Goal: Task Accomplishment & Management: Manage account settings

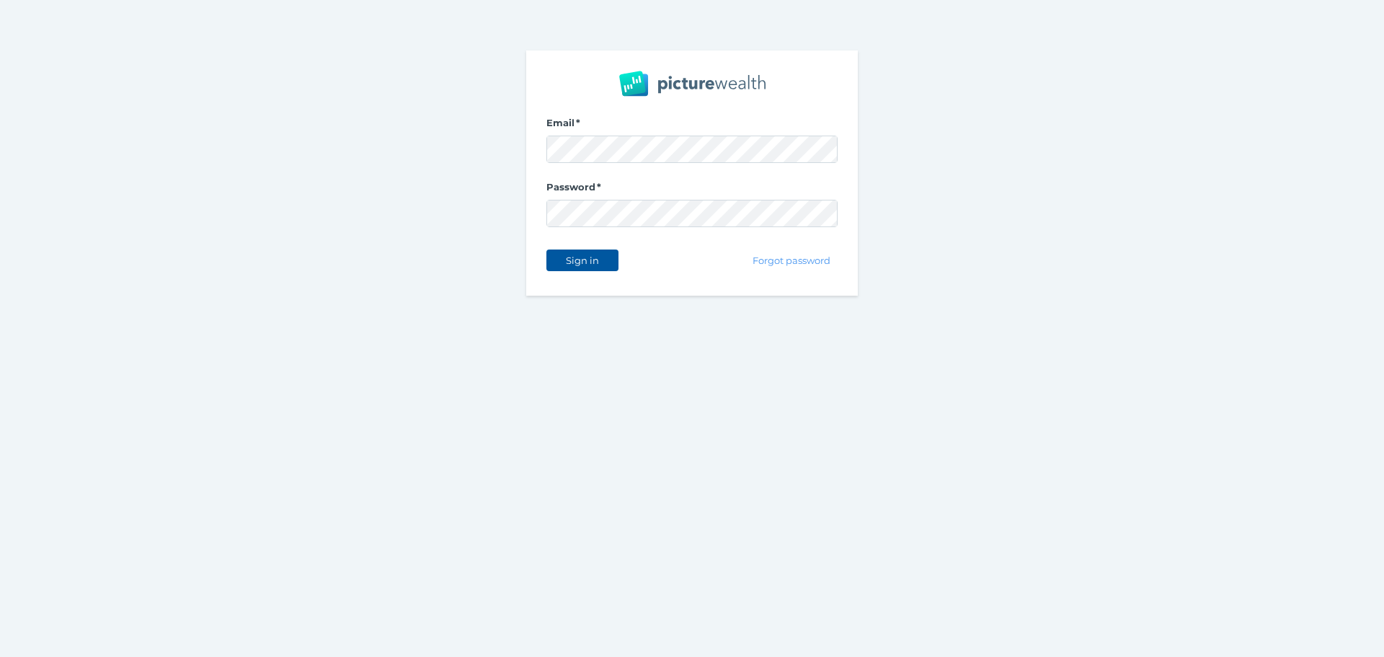
click at [596, 257] on span "Sign in" at bounding box center [582, 261] width 45 height 12
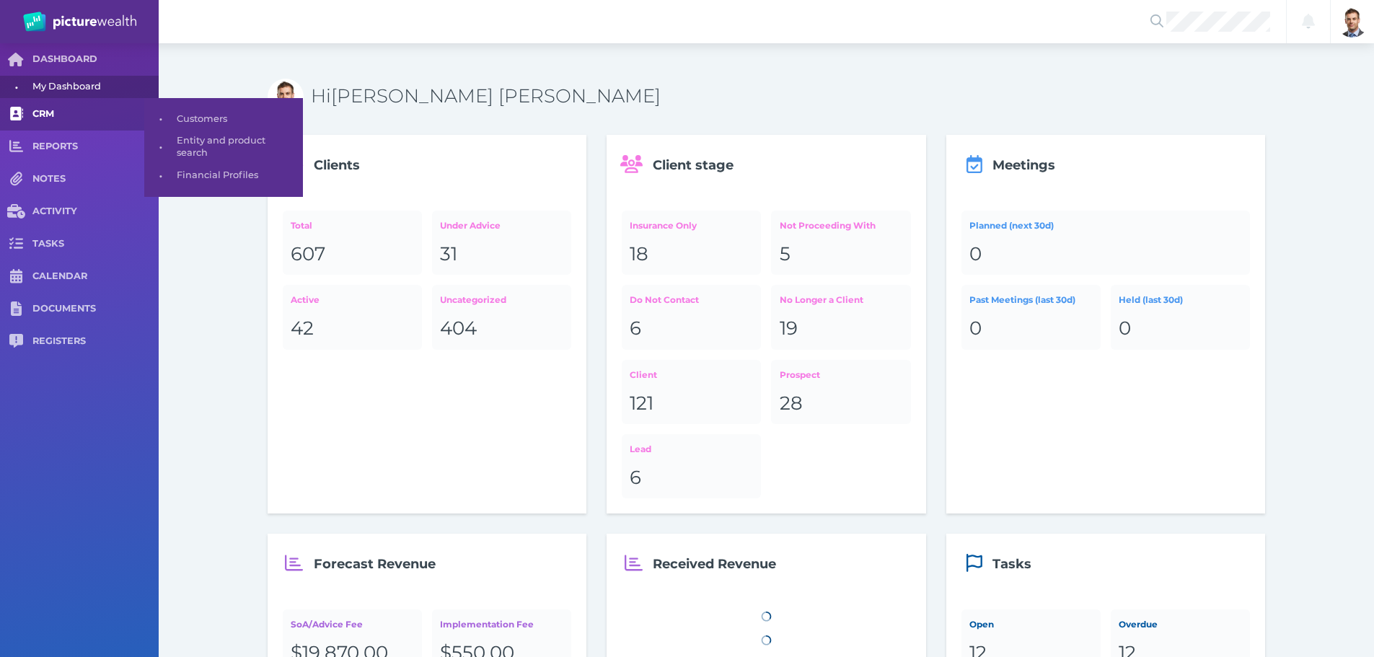
click at [44, 105] on link "CRM" at bounding box center [79, 114] width 159 height 32
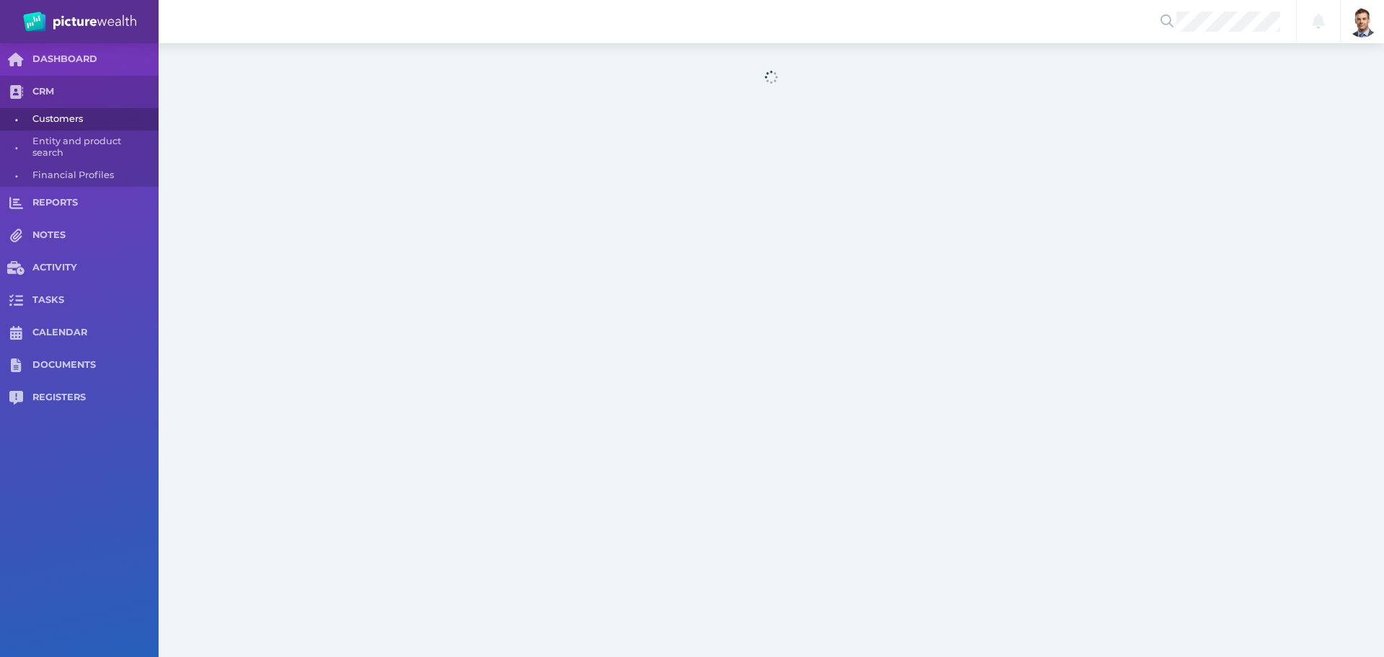
select select "25"
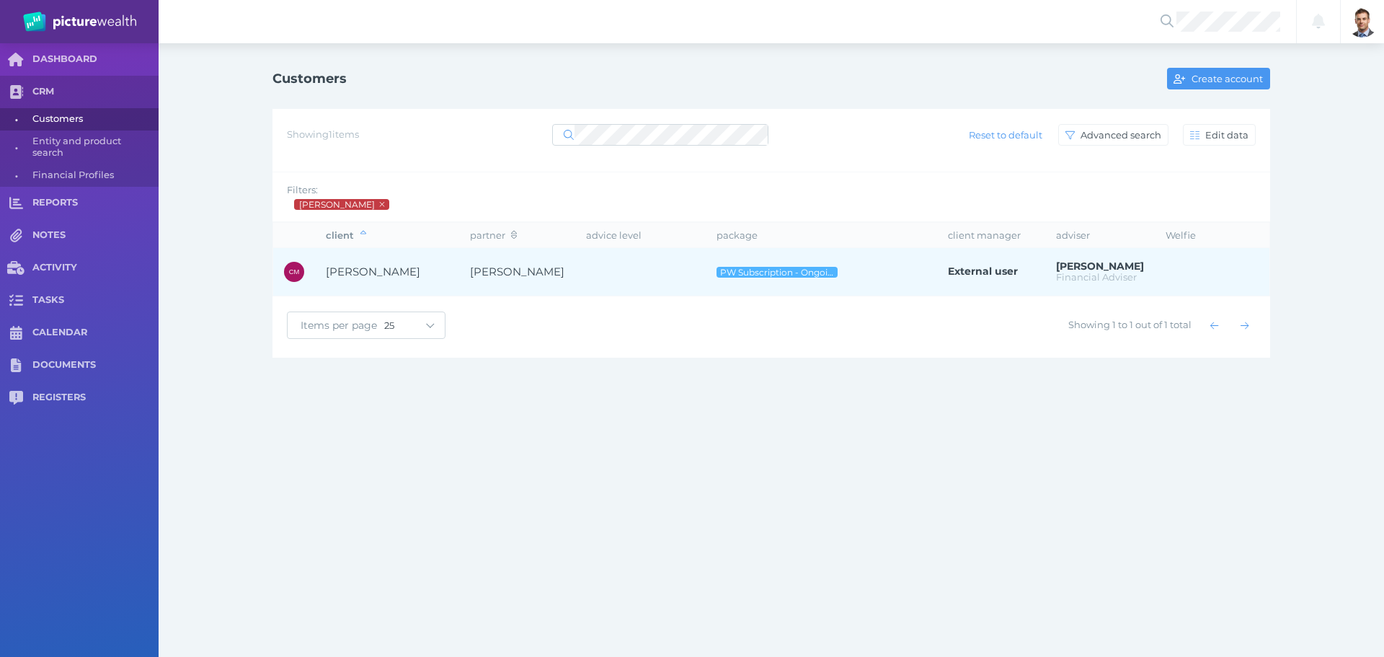
click at [423, 273] on span "[PERSON_NAME]" at bounding box center [387, 272] width 123 height 17
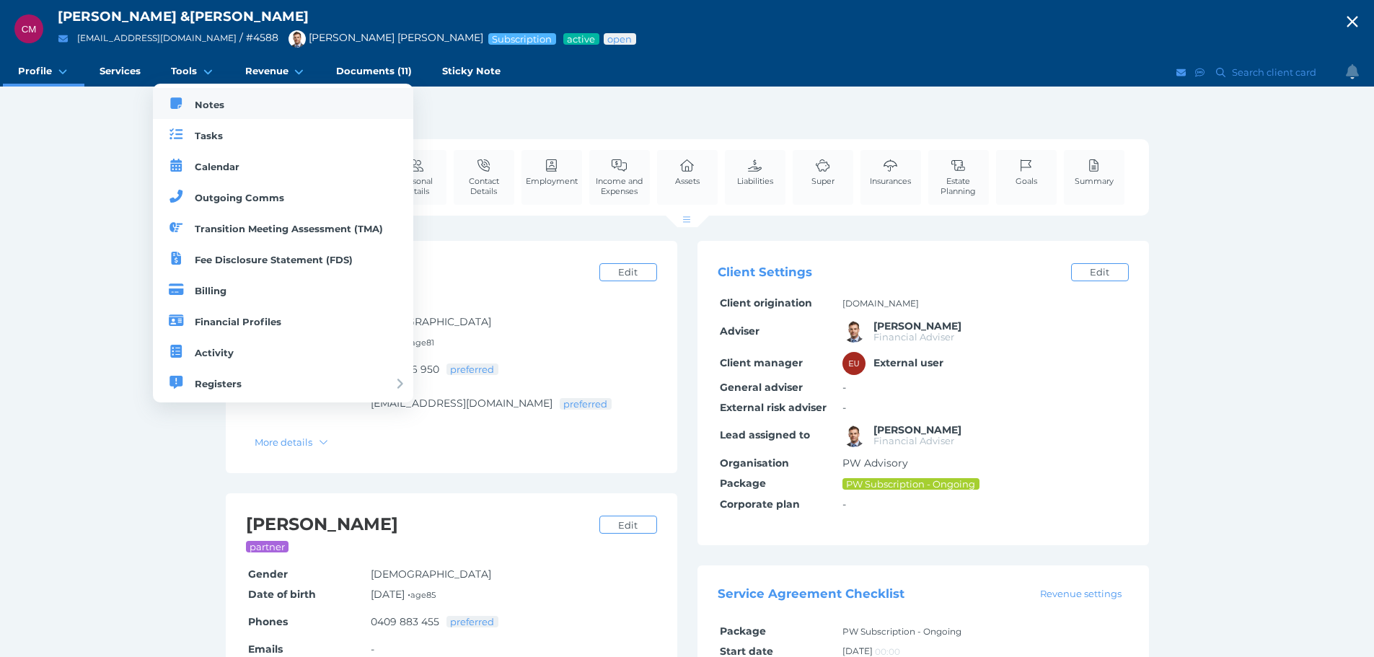
click at [208, 100] on span "Notes" at bounding box center [210, 105] width 30 height 12
select select "50"
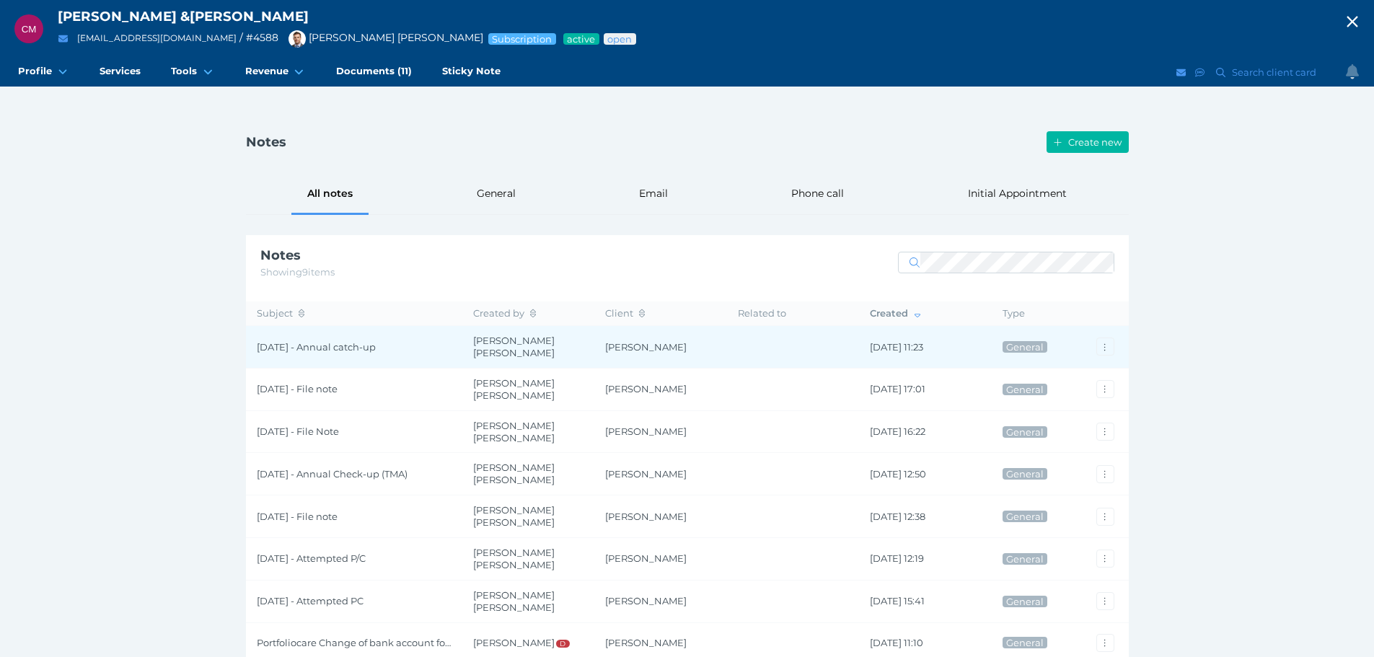
click at [363, 344] on span "[DATE] - Annual catch-up" at bounding box center [354, 347] width 195 height 12
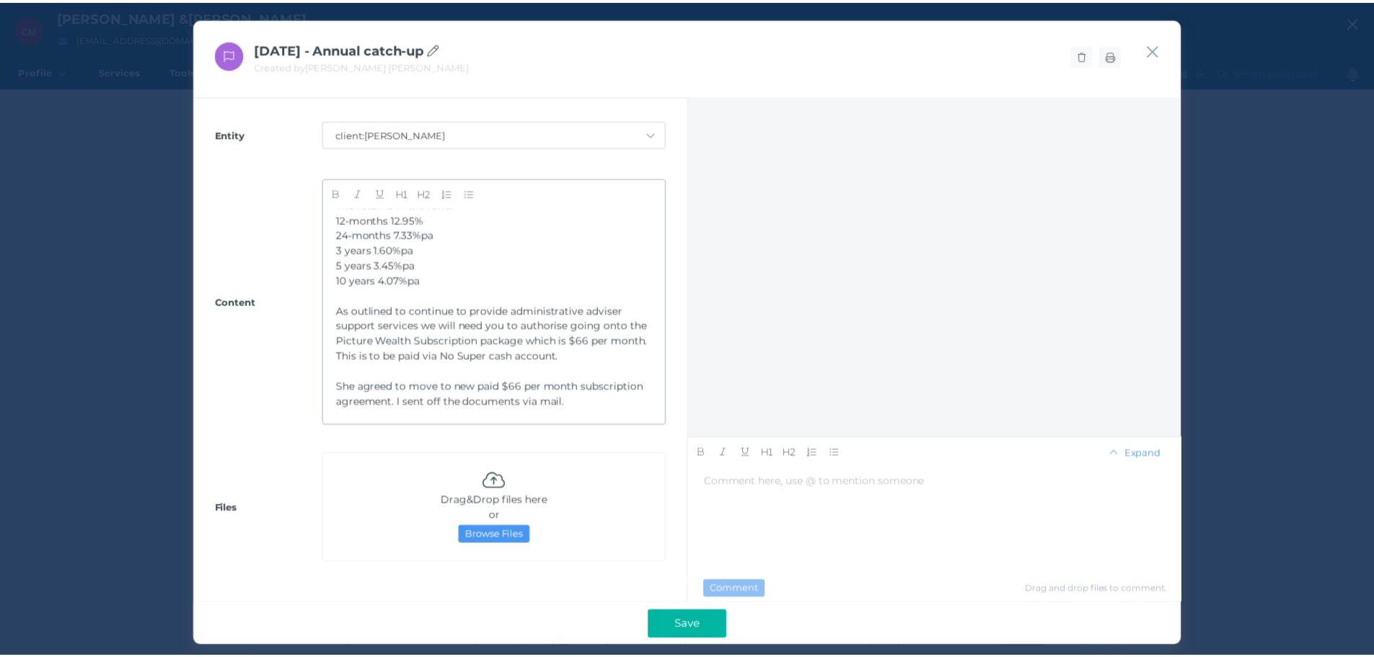
scroll to position [77, 0]
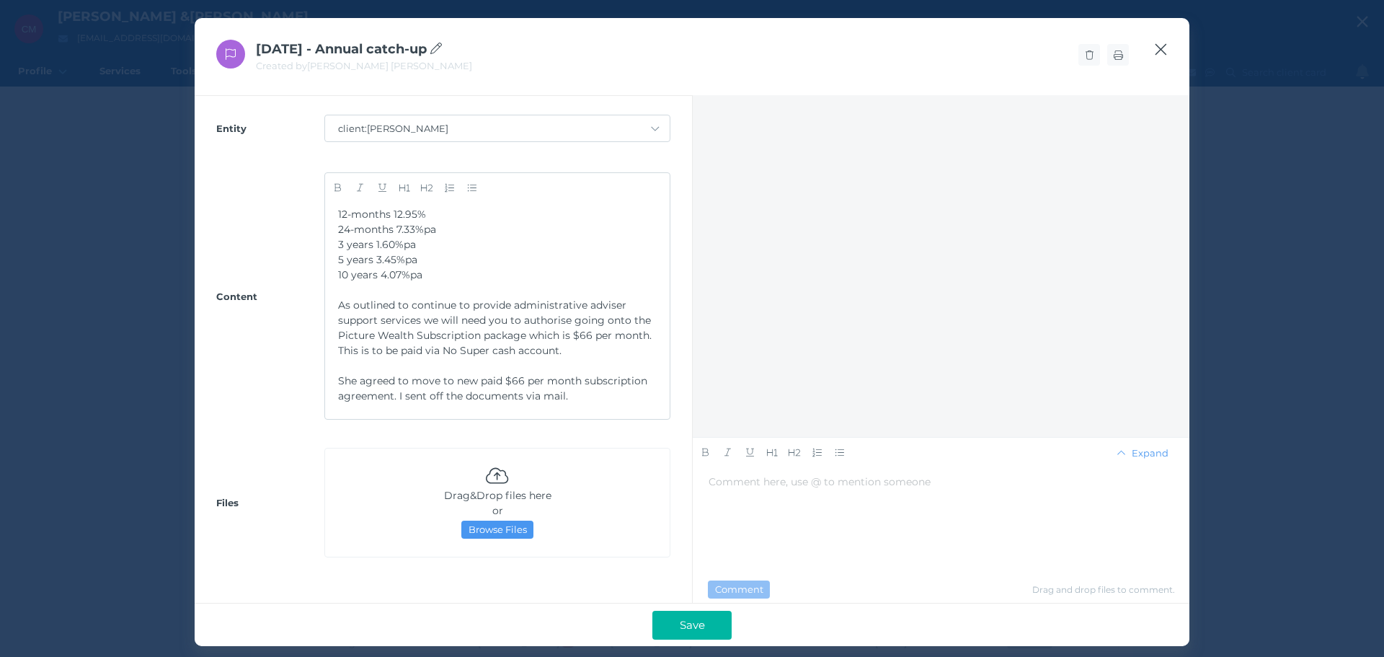
click at [1158, 46] on icon "button" at bounding box center [1162, 50] width 12 height 12
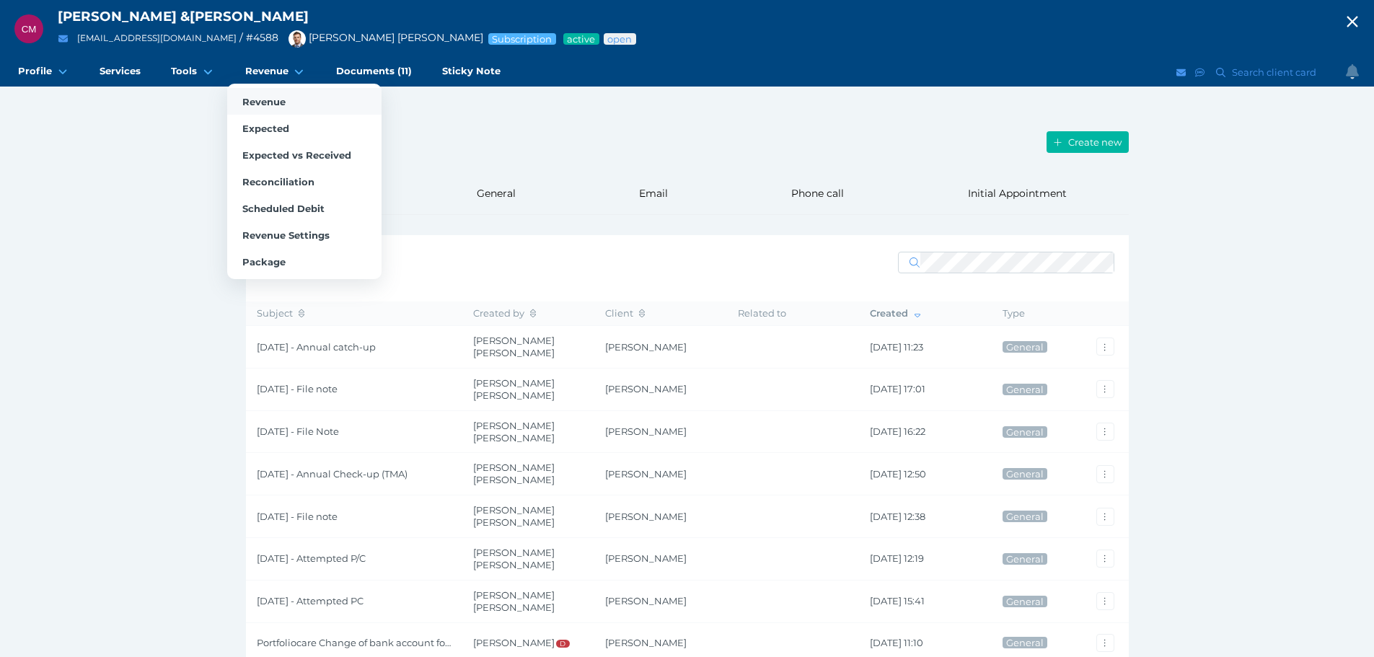
click at [260, 101] on span "Revenue" at bounding box center [263, 102] width 43 height 12
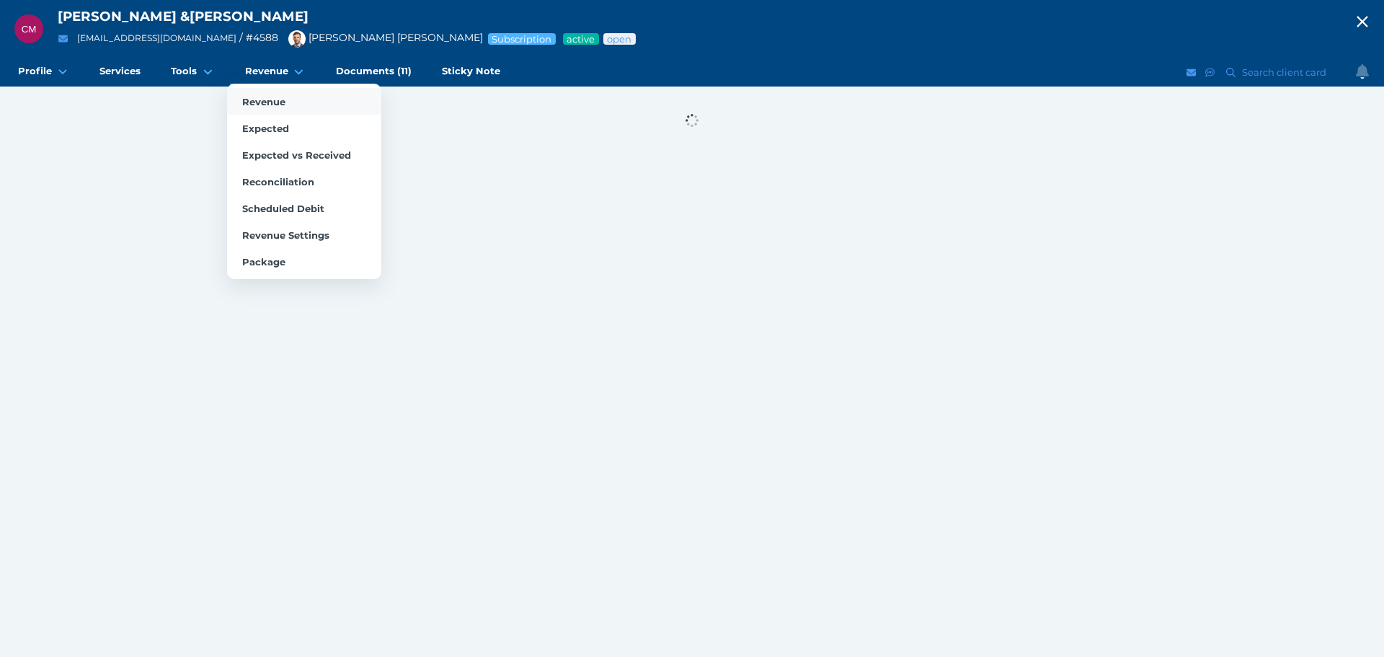
select select "25"
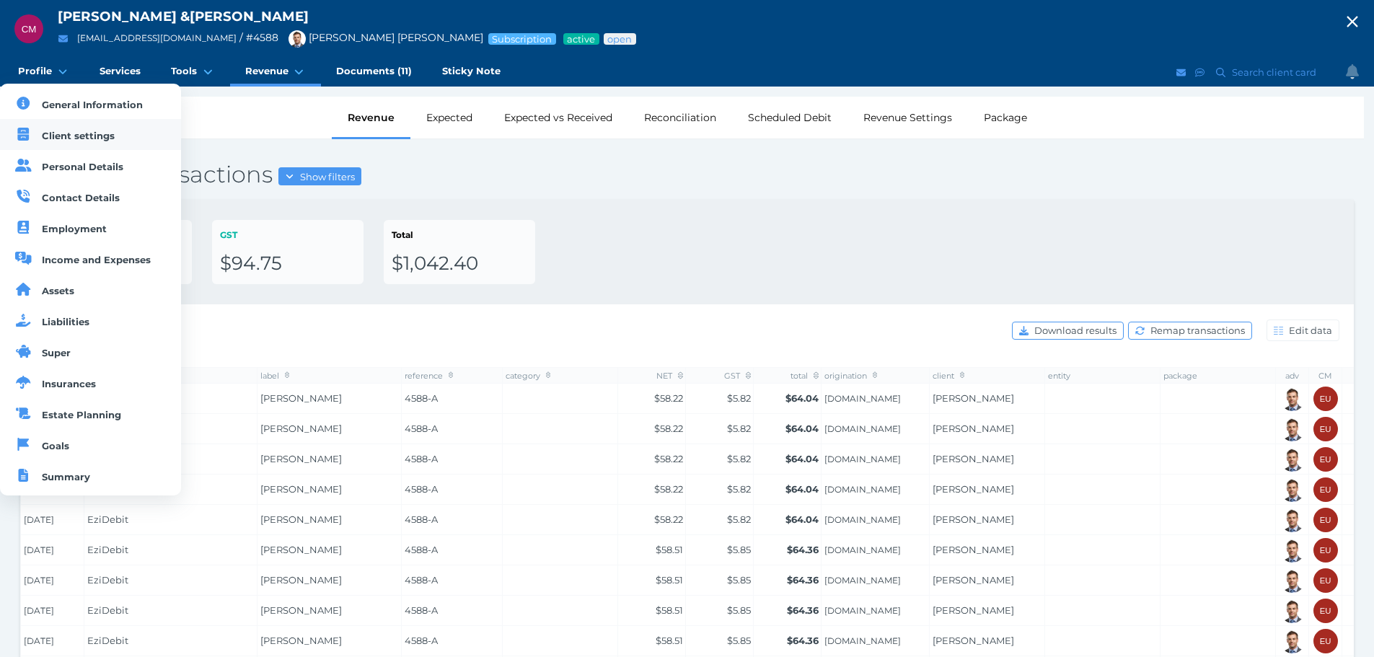
click at [74, 134] on span "Client settings" at bounding box center [78, 136] width 73 height 12
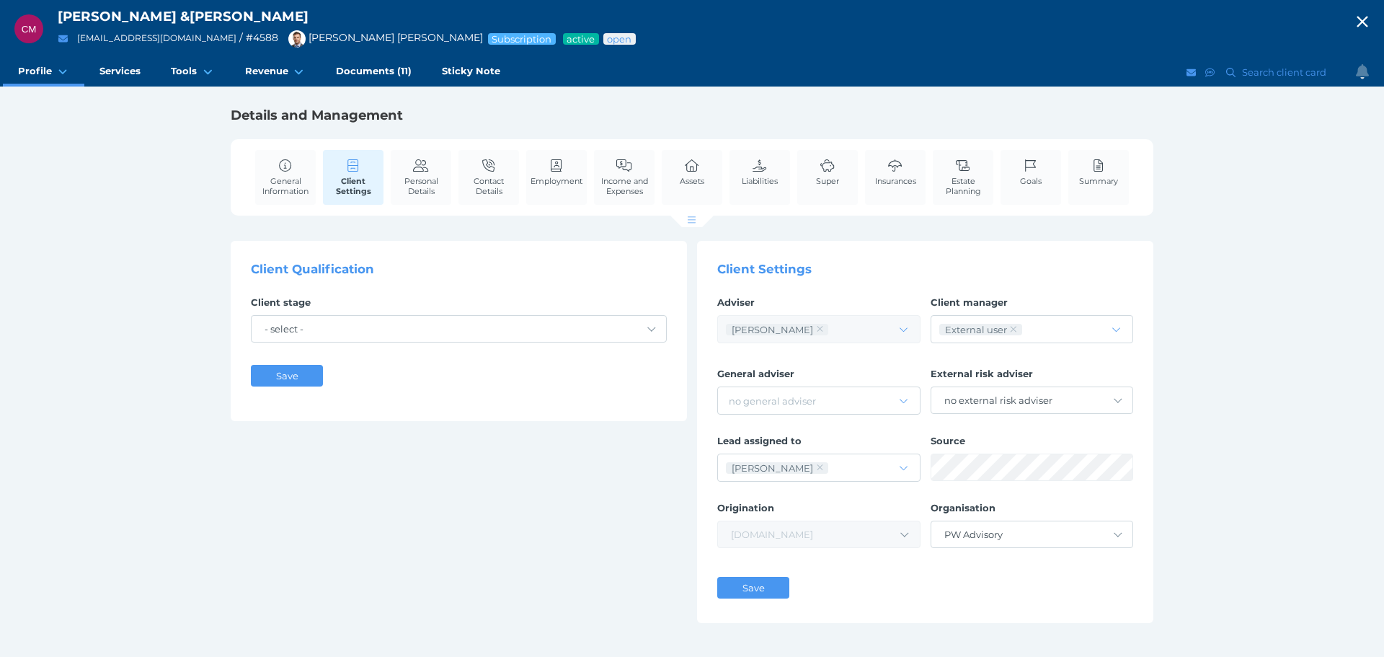
click at [1361, 19] on icon "button" at bounding box center [1362, 22] width 17 height 22
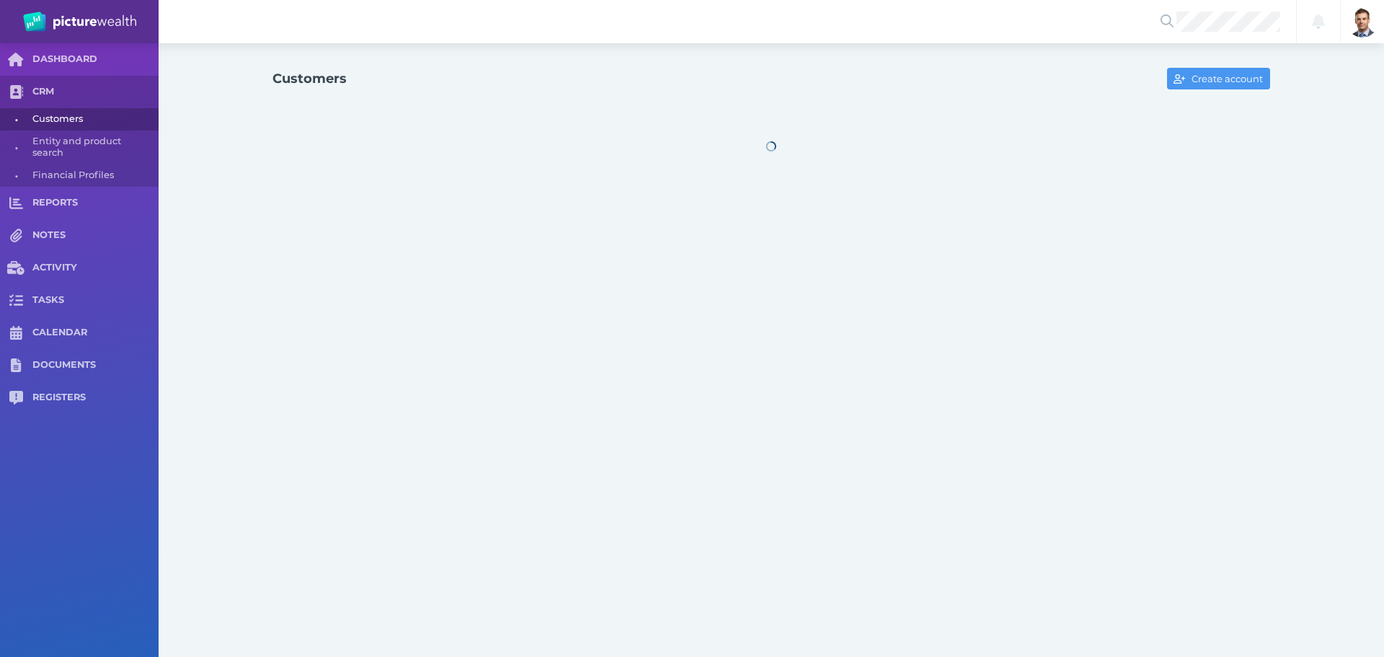
select select "25"
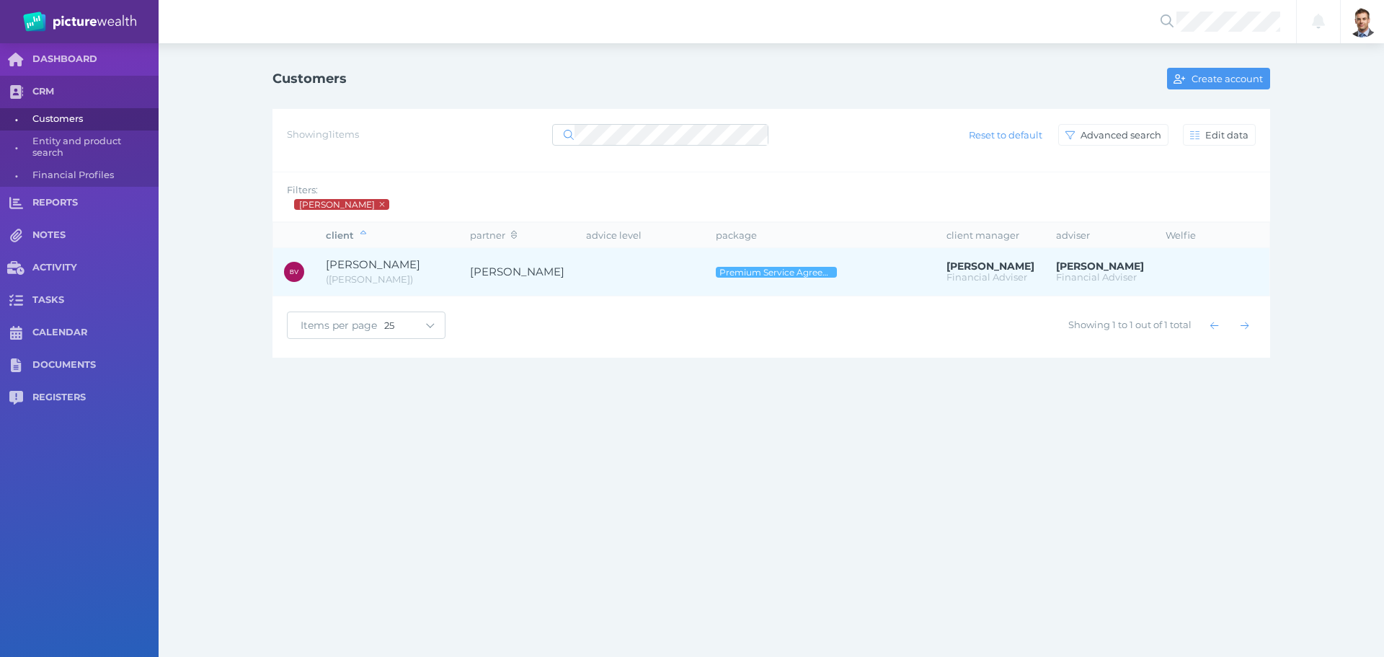
click at [335, 275] on span "( [PERSON_NAME] )" at bounding box center [369, 279] width 87 height 12
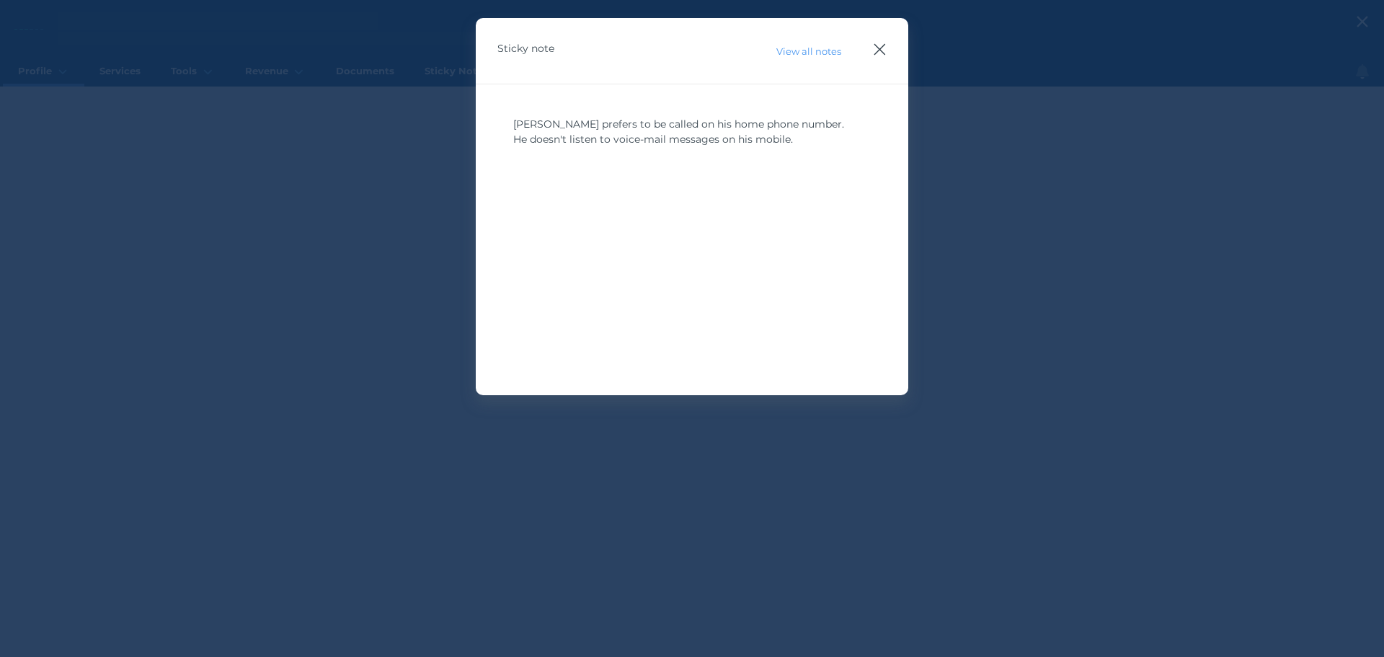
click at [882, 50] on icon "button" at bounding box center [880, 49] width 14 height 18
